Goal: Information Seeking & Learning: Learn about a topic

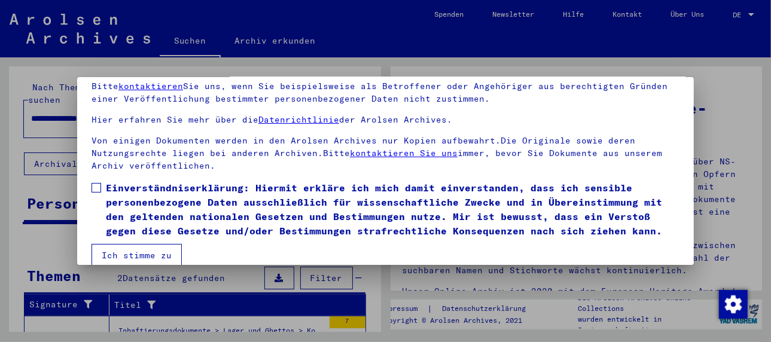
scroll to position [94, 0]
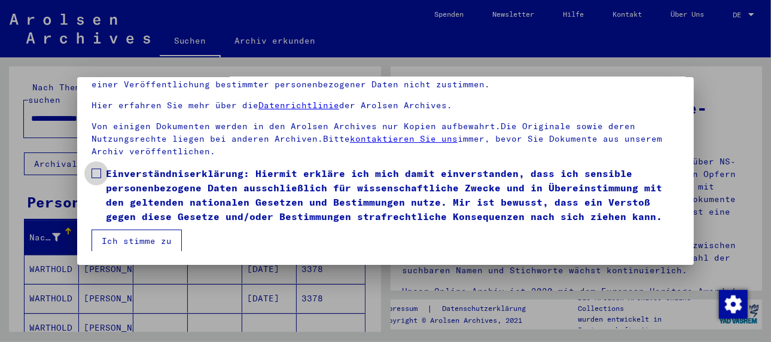
click at [97, 169] on span at bounding box center [97, 174] width 10 height 10
click at [134, 240] on button "Ich stimme zu" at bounding box center [137, 241] width 90 height 23
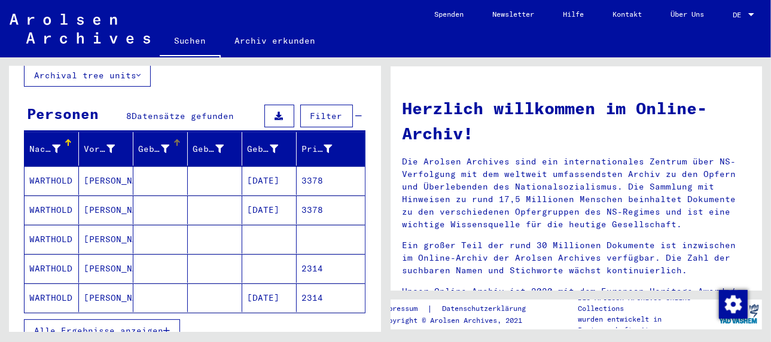
scroll to position [120, 0]
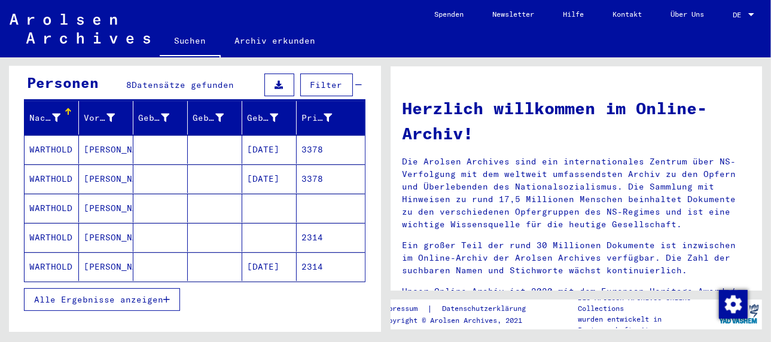
click at [108, 136] on mat-cell "[PERSON_NAME]" at bounding box center [106, 149] width 54 height 29
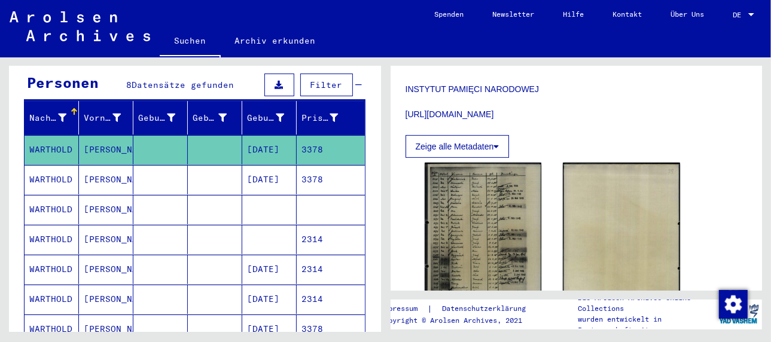
scroll to position [299, 0]
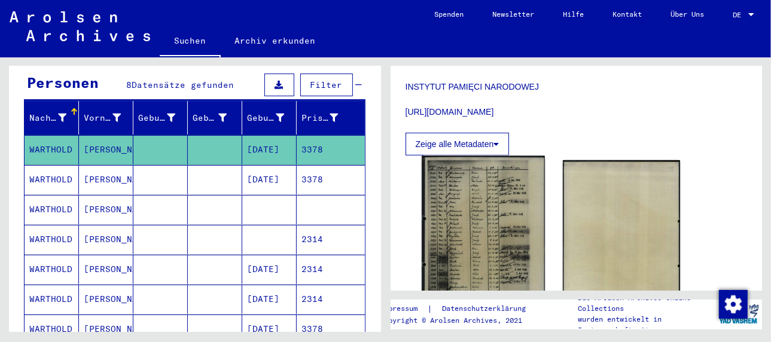
click at [480, 225] on img at bounding box center [483, 242] width 123 height 172
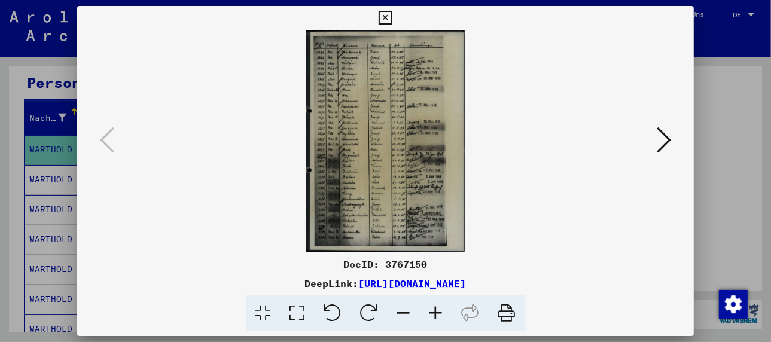
click at [480, 225] on img at bounding box center [385, 141] width 535 height 222
click at [435, 309] on icon at bounding box center [436, 313] width 32 height 36
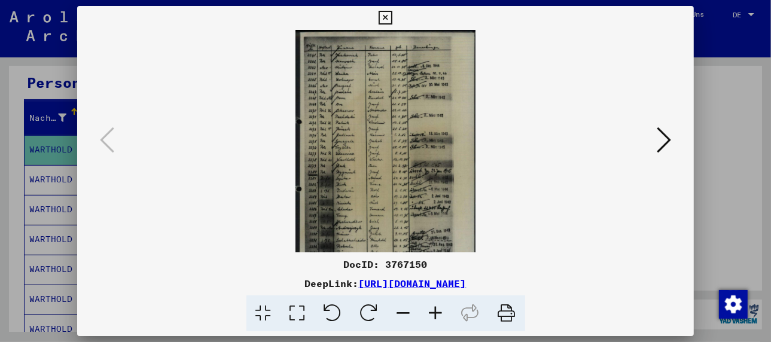
click at [435, 309] on icon at bounding box center [436, 313] width 32 height 36
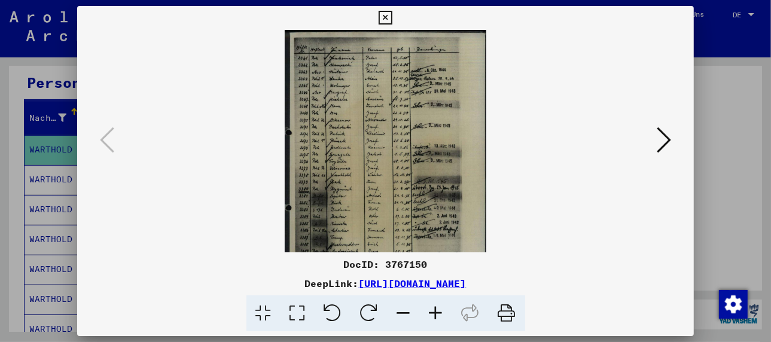
click at [435, 309] on icon at bounding box center [436, 313] width 32 height 36
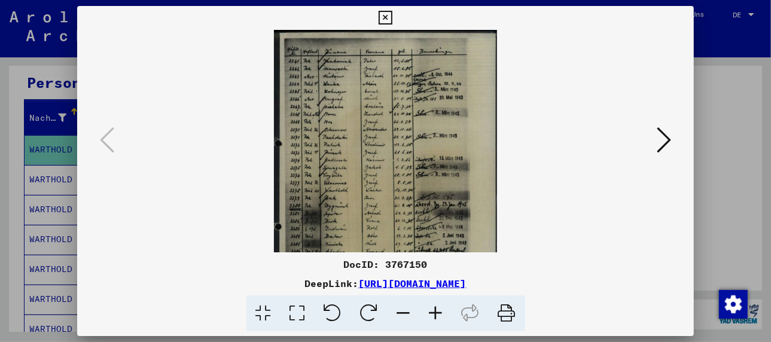
click at [435, 309] on icon at bounding box center [436, 313] width 32 height 36
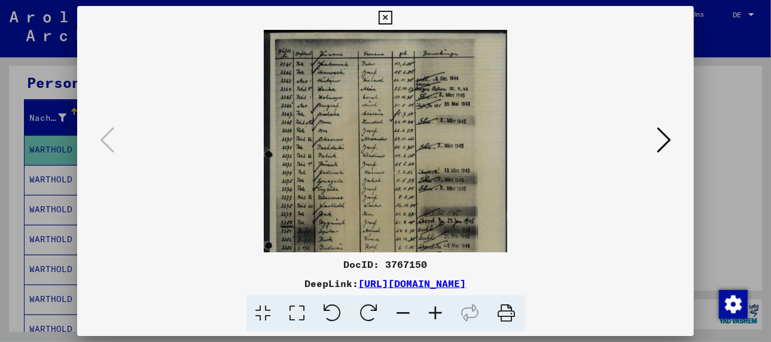
click at [435, 309] on icon at bounding box center [436, 313] width 32 height 36
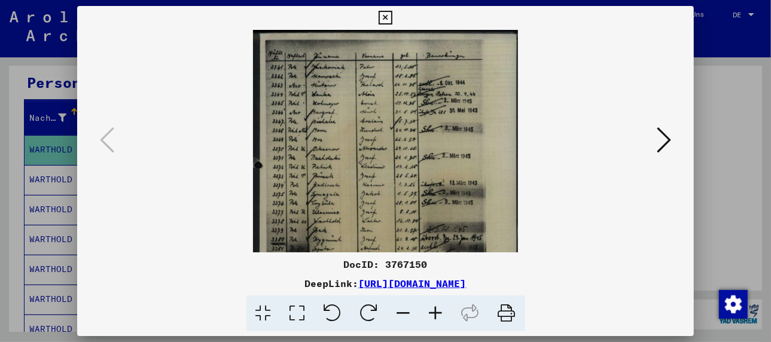
click at [435, 309] on icon at bounding box center [436, 313] width 32 height 36
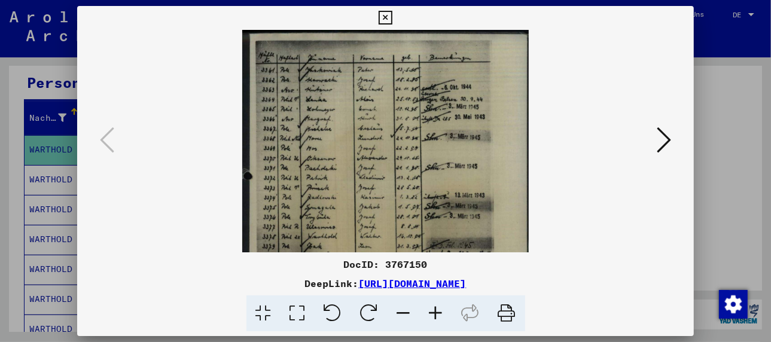
click at [435, 309] on icon at bounding box center [436, 313] width 32 height 36
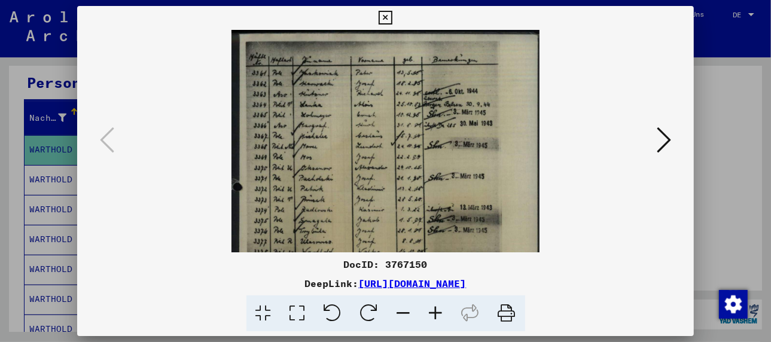
click at [435, 309] on icon at bounding box center [436, 313] width 32 height 36
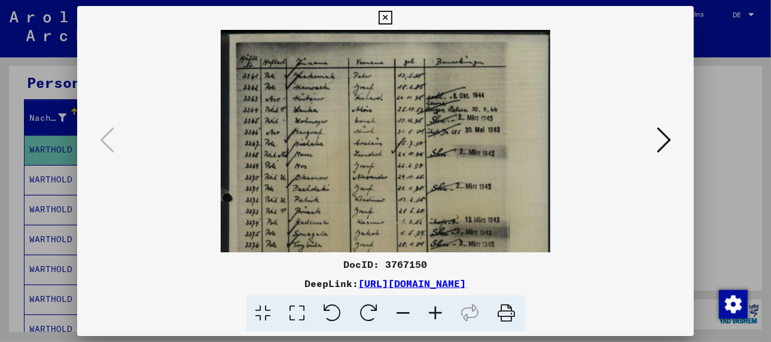
click at [435, 309] on icon at bounding box center [436, 313] width 32 height 36
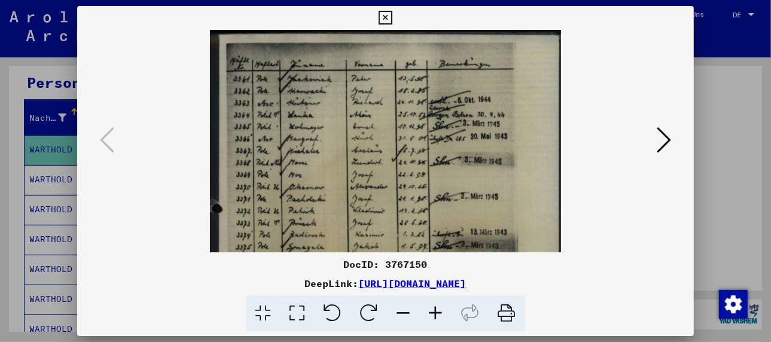
click at [435, 309] on icon at bounding box center [436, 313] width 32 height 36
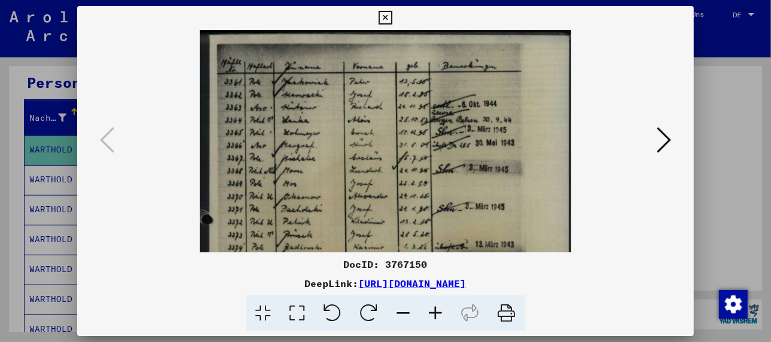
click at [435, 309] on icon at bounding box center [436, 313] width 32 height 36
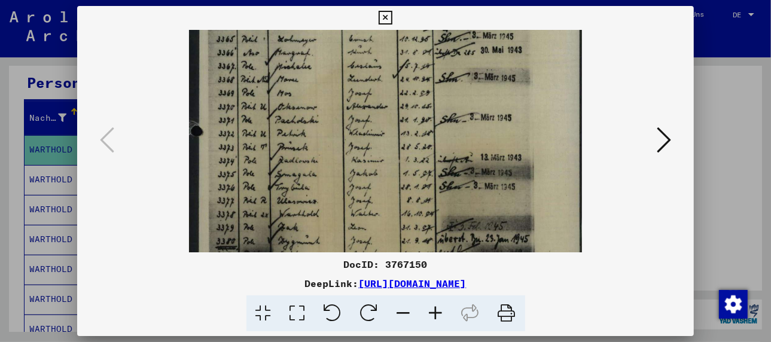
drag, startPoint x: 364, startPoint y: 195, endPoint x: 404, endPoint y: 92, distance: 110.6
click at [404, 92] on img at bounding box center [385, 206] width 393 height 551
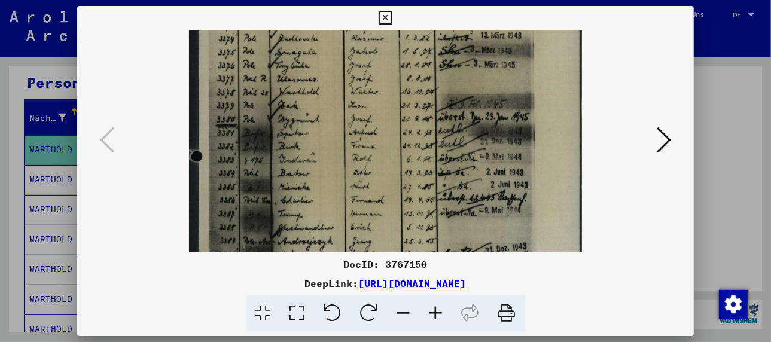
drag, startPoint x: 388, startPoint y: 208, endPoint x: 420, endPoint y: 84, distance: 128.4
click at [420, 84] on img at bounding box center [385, 84] width 393 height 551
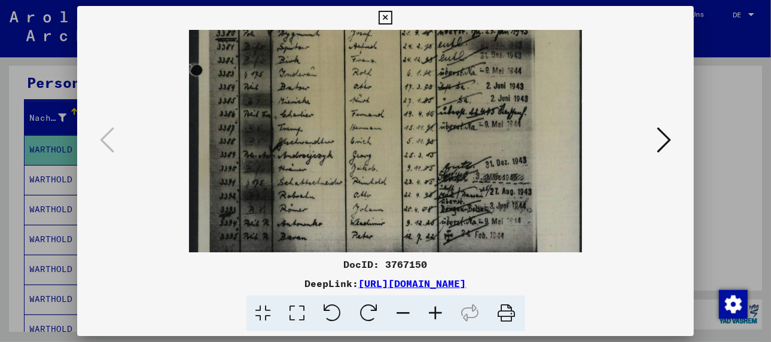
drag, startPoint x: 395, startPoint y: 193, endPoint x: 408, endPoint y: 103, distance: 90.7
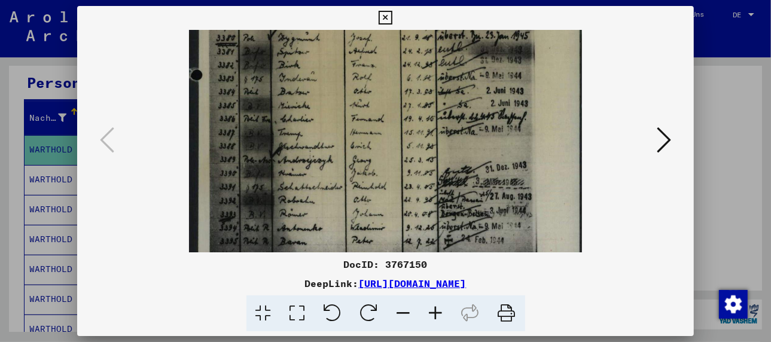
drag, startPoint x: 385, startPoint y: 212, endPoint x: 390, endPoint y: 206, distance: 7.6
click at [390, 206] on img at bounding box center [385, 2] width 393 height 551
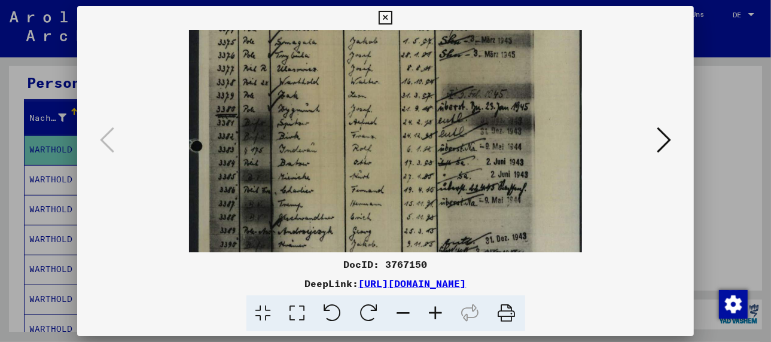
drag, startPoint x: 358, startPoint y: 120, endPoint x: 364, endPoint y: 200, distance: 80.4
click at [364, 200] on img at bounding box center [385, 73] width 393 height 551
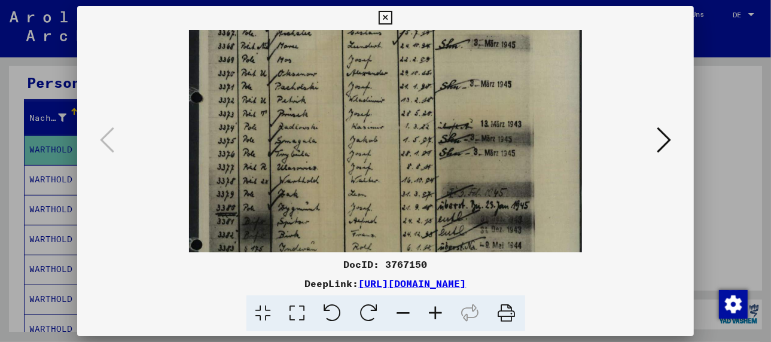
drag, startPoint x: 372, startPoint y: 118, endPoint x: 374, endPoint y: 218, distance: 99.3
click at [374, 218] on img at bounding box center [385, 172] width 393 height 551
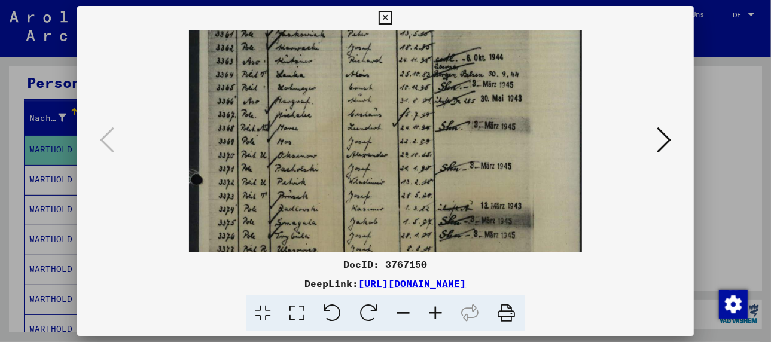
drag, startPoint x: 359, startPoint y: 113, endPoint x: 365, endPoint y: 190, distance: 76.8
click at [365, 190] on img at bounding box center [385, 254] width 393 height 551
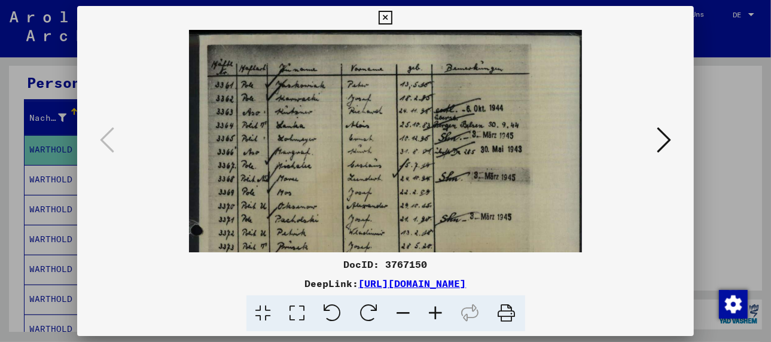
drag, startPoint x: 351, startPoint y: 118, endPoint x: 359, endPoint y: 252, distance: 133.6
click at [364, 278] on div "DocID: 3767150 DeepLink: [URL][DOMAIN_NAME]" at bounding box center [385, 169] width 617 height 326
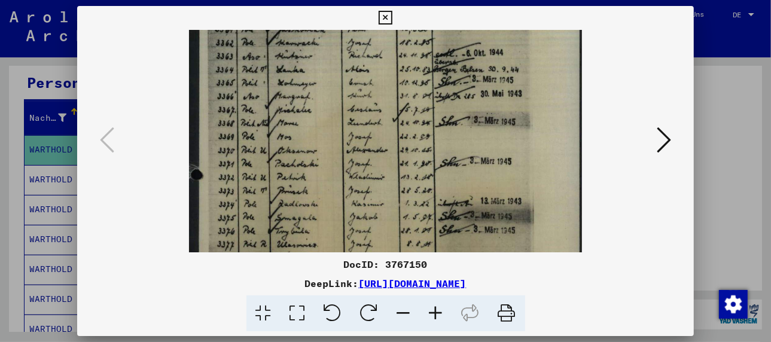
scroll to position [58, 0]
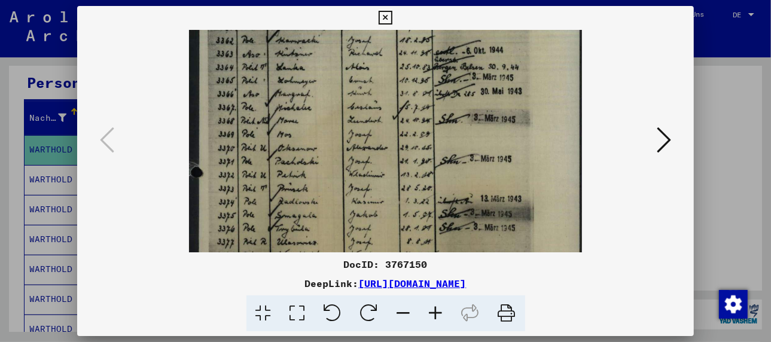
drag, startPoint x: 376, startPoint y: 196, endPoint x: 380, endPoint y: 135, distance: 61.8
click at [380, 135] on img at bounding box center [385, 247] width 393 height 551
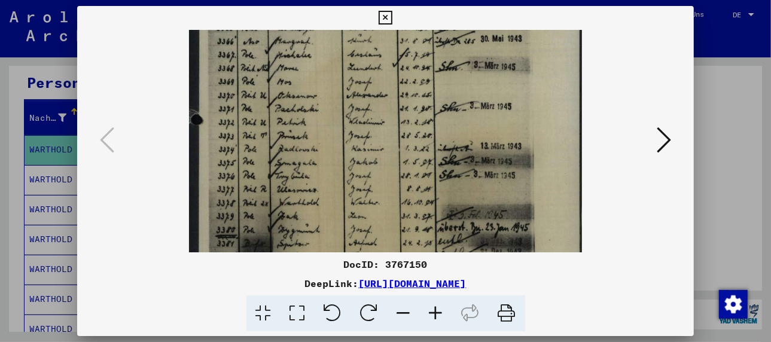
scroll to position [111, 0]
drag, startPoint x: 375, startPoint y: 206, endPoint x: 388, endPoint y: 146, distance: 61.2
click at [388, 146] on img at bounding box center [385, 194] width 393 height 551
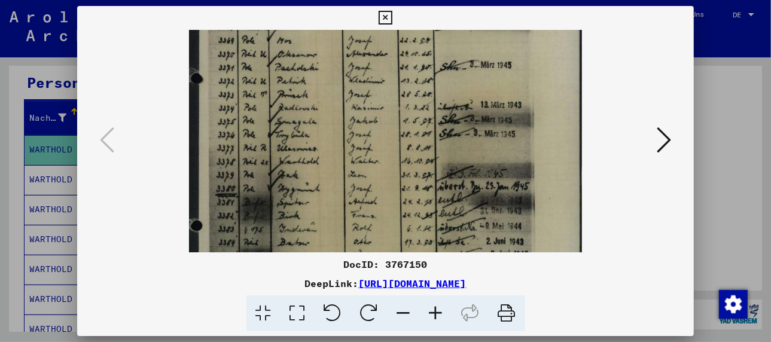
scroll to position [153, 0]
drag, startPoint x: 369, startPoint y: 202, endPoint x: 373, endPoint y: 155, distance: 47.4
click at [373, 155] on img at bounding box center [385, 152] width 393 height 551
